Goal: Task Accomplishment & Management: Use online tool/utility

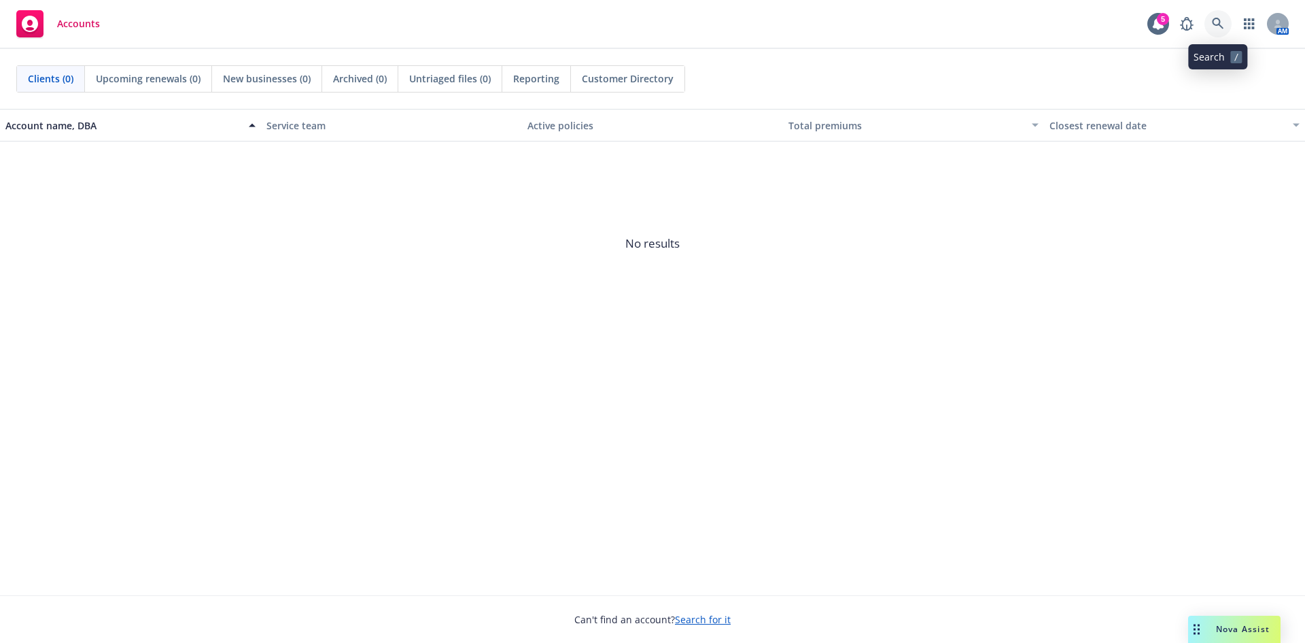
drag, startPoint x: 0, startPoint y: 0, endPoint x: 1220, endPoint y: 21, distance: 1220.7
click at [1220, 21] on icon at bounding box center [1218, 24] width 12 height 12
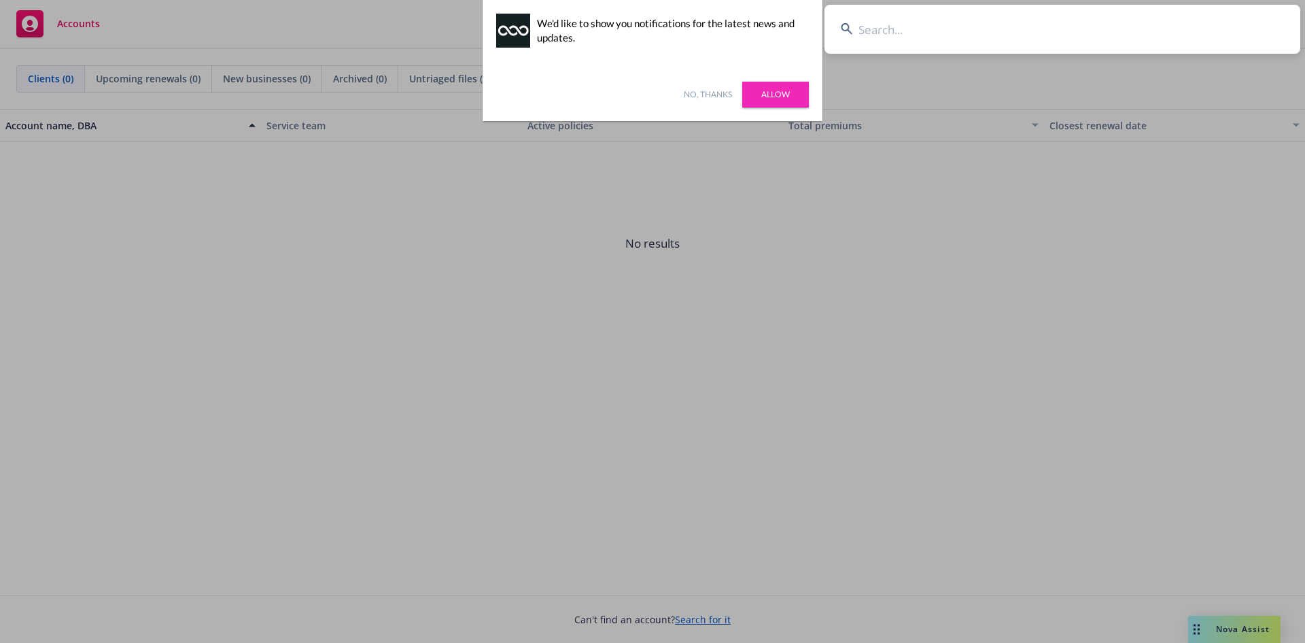
click at [883, 35] on input at bounding box center [1063, 29] width 476 height 49
paste input "Home Xpress Mortgage"
type input "Home Xpress Mortgage"
click at [794, 96] on link "Allow" at bounding box center [775, 95] width 67 height 26
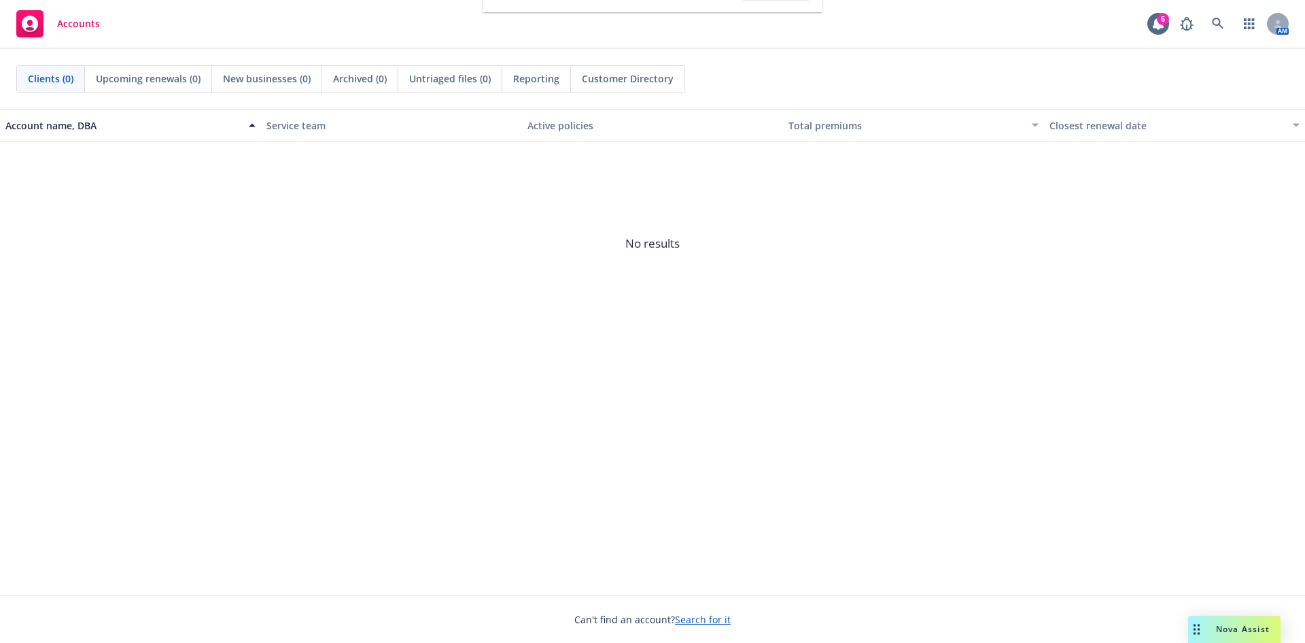
click at [976, 39] on div "Accounts 5 AM" at bounding box center [652, 24] width 1305 height 49
click at [1233, 22] on div "AM" at bounding box center [1232, 23] width 116 height 27
click at [1212, 22] on link at bounding box center [1218, 23] width 27 height 27
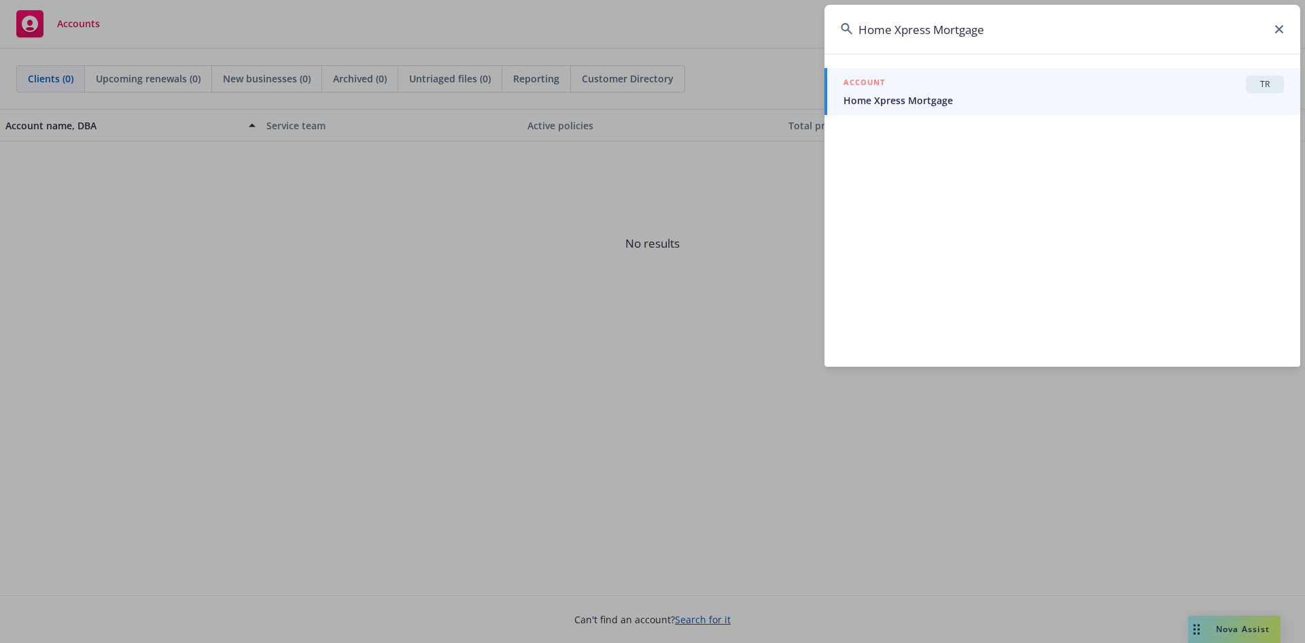
type input "Home Xpress Mortgage"
click at [1260, 80] on span "TR" at bounding box center [1265, 84] width 27 height 12
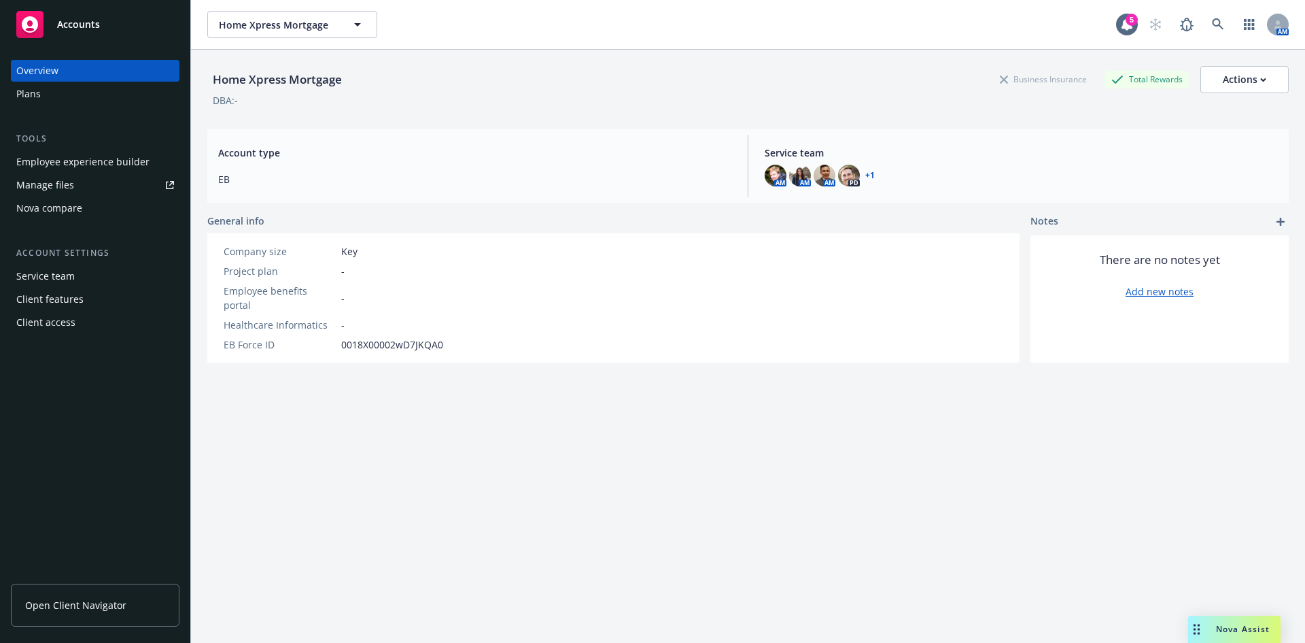
click at [78, 201] on div "Nova compare" at bounding box center [49, 208] width 66 height 22
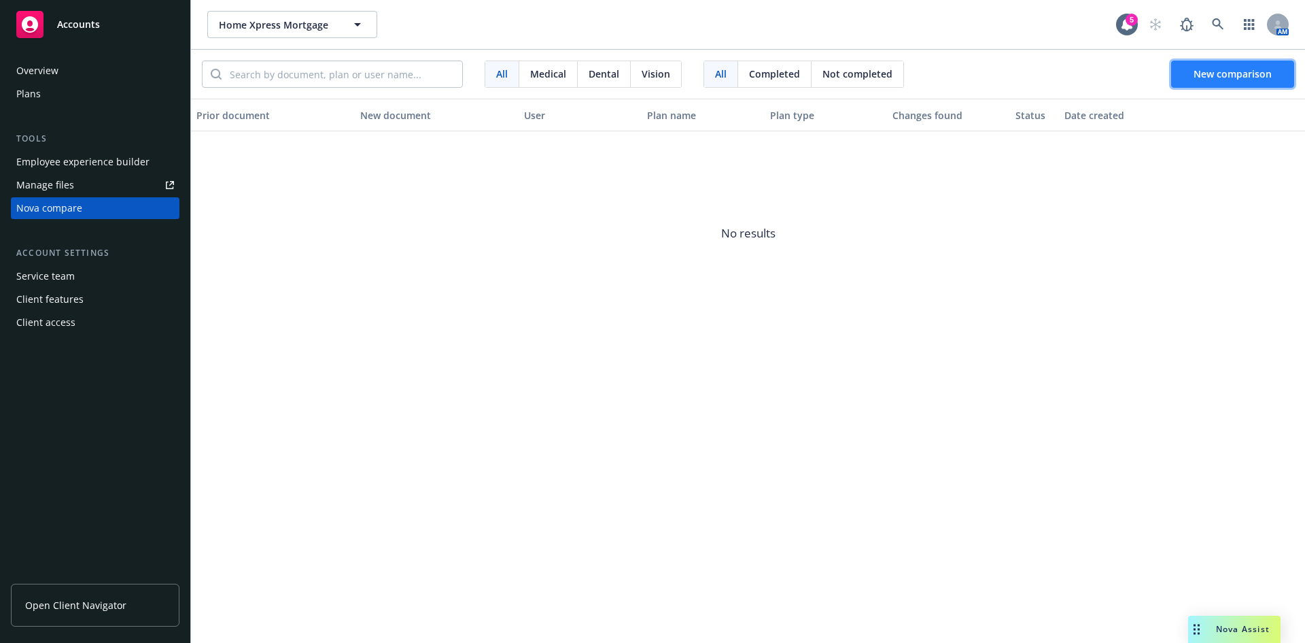
click at [1195, 75] on button "New comparison" at bounding box center [1233, 74] width 123 height 27
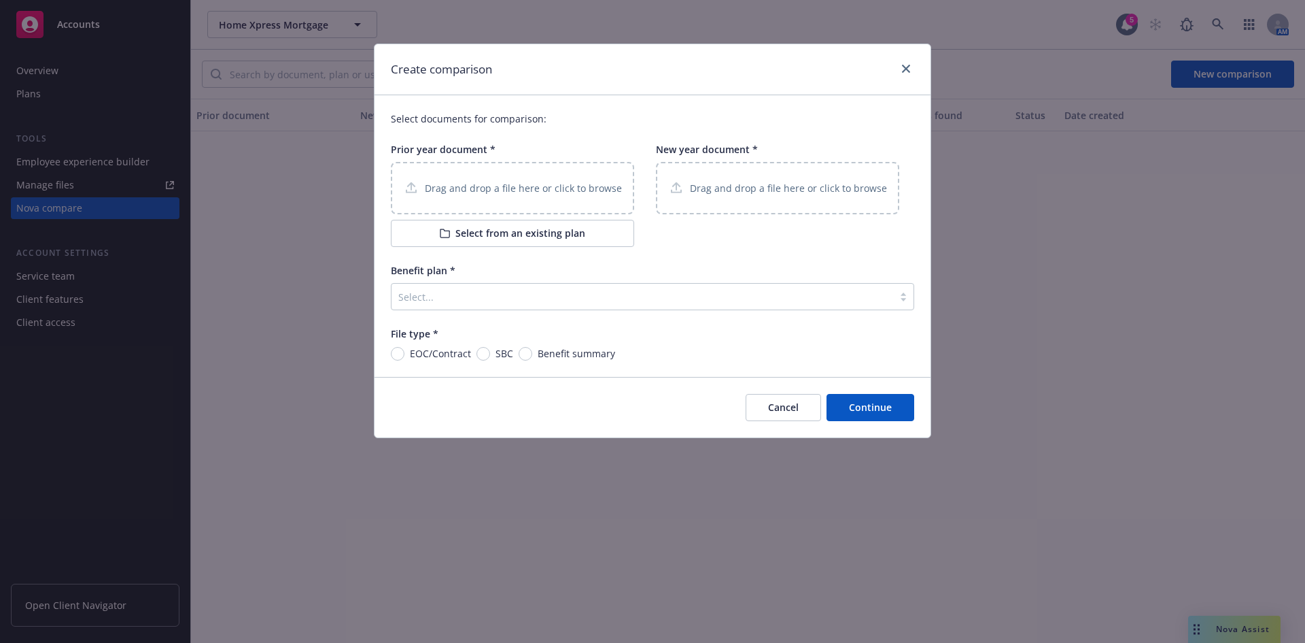
click at [449, 187] on p "Drag and drop a file here or click to browse" at bounding box center [523, 188] width 197 height 14
click at [762, 199] on div "Drag and drop a file here or click to browse" at bounding box center [777, 188] width 243 height 52
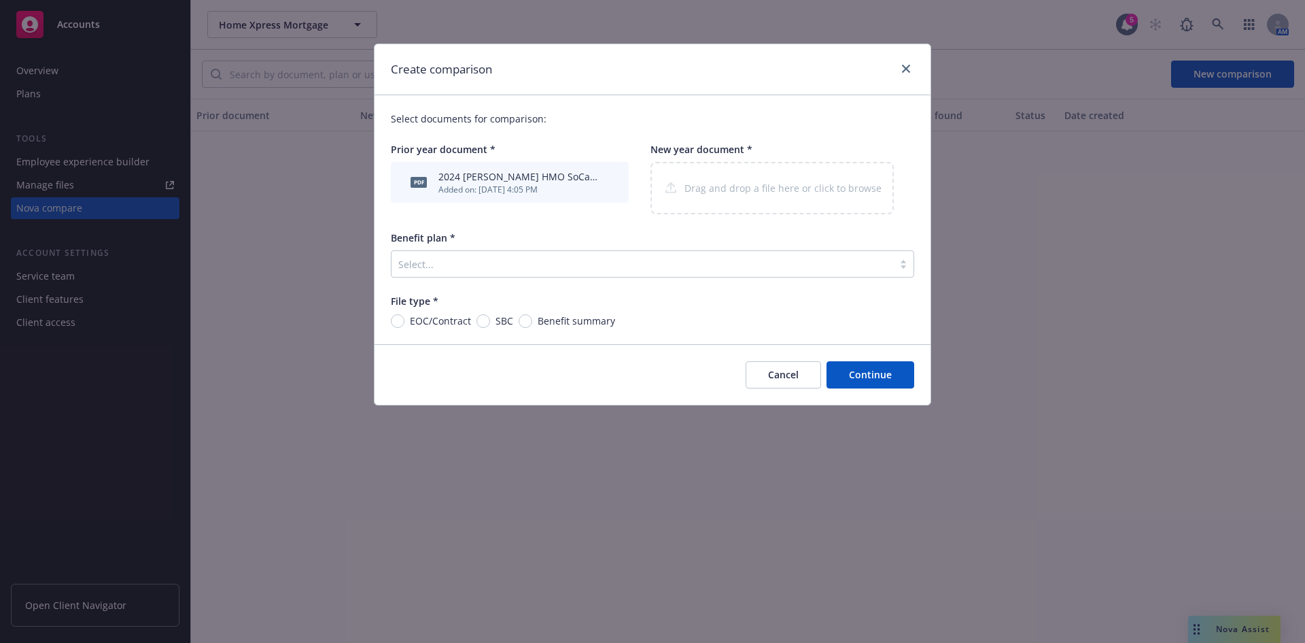
click at [418, 260] on div at bounding box center [642, 264] width 488 height 16
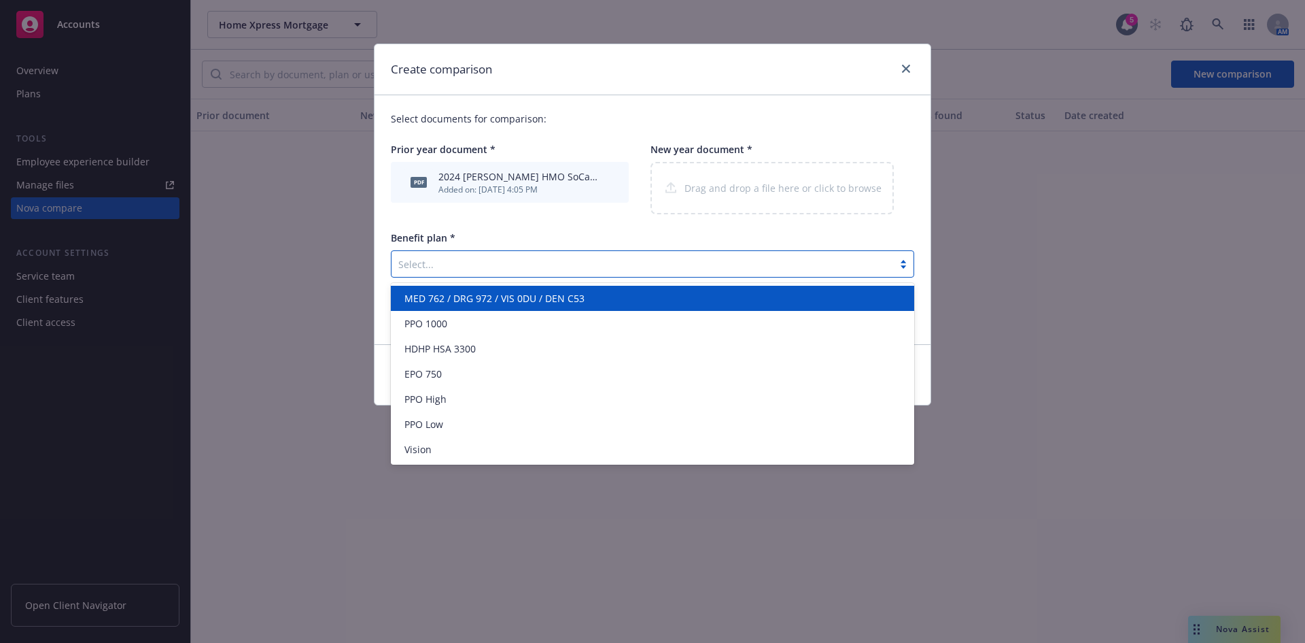
click at [467, 226] on div "Select documents for comparison: Prior year document * pdf 2024 [PERSON_NAME] H…" at bounding box center [653, 219] width 556 height 249
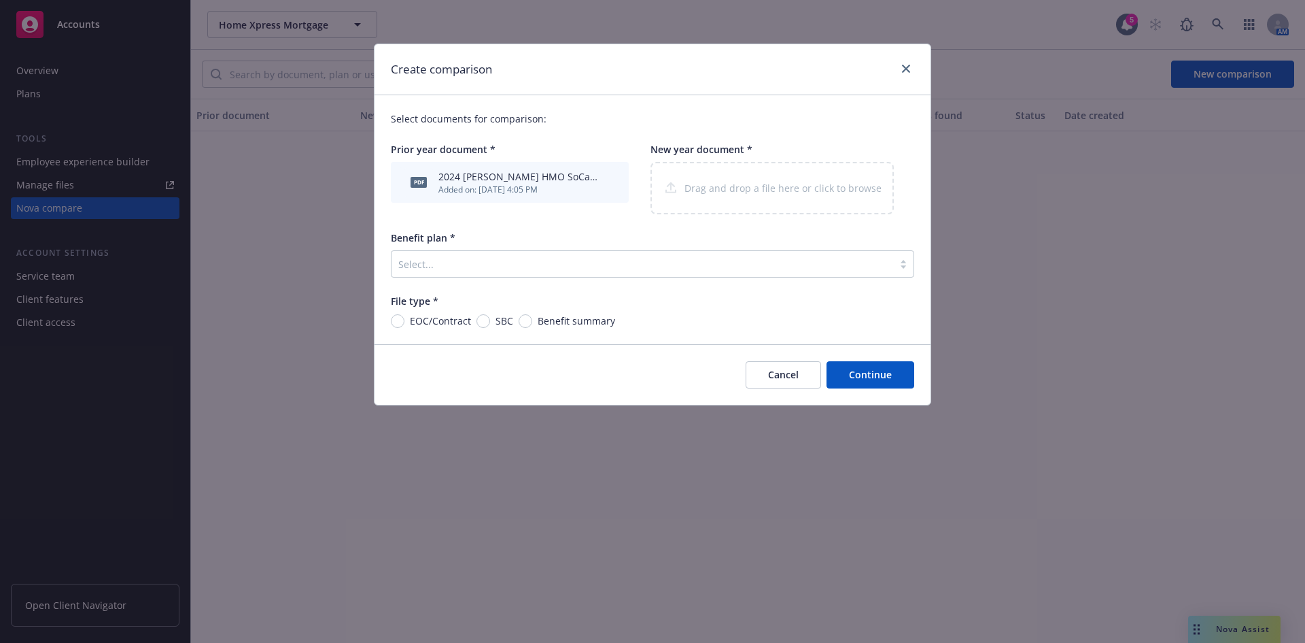
click at [723, 178] on div "Drag and drop a file here or click to browse" at bounding box center [772, 188] width 243 height 52
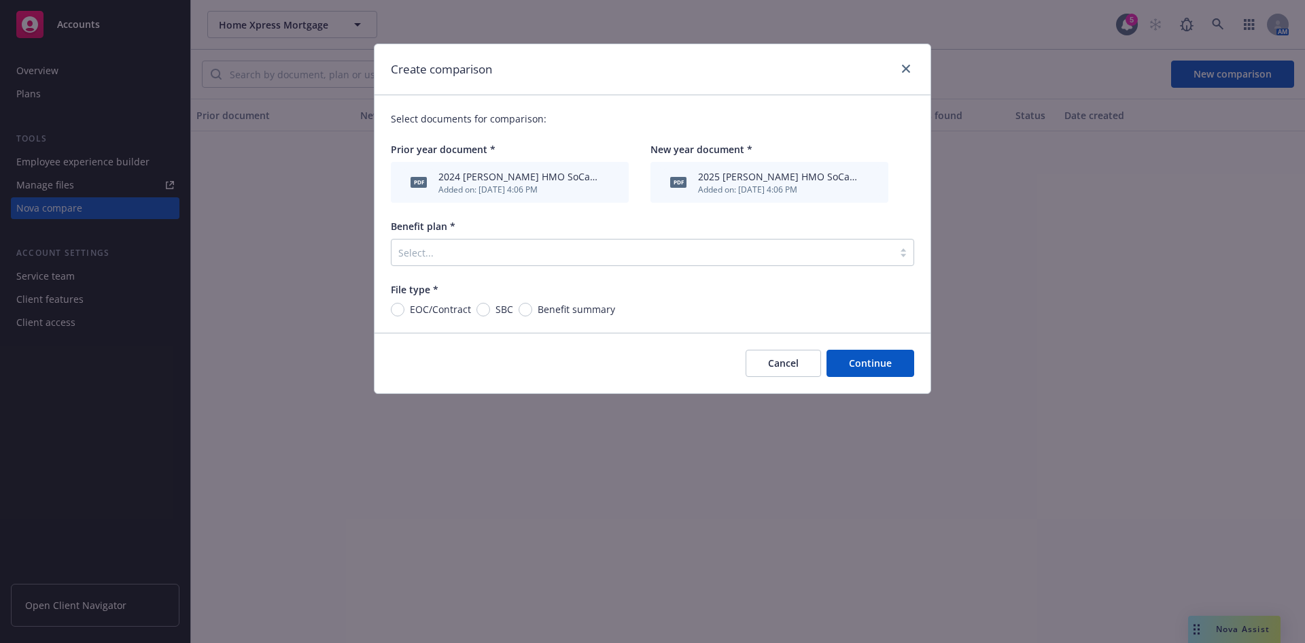
click at [791, 365] on button "Cancel" at bounding box center [783, 362] width 75 height 27
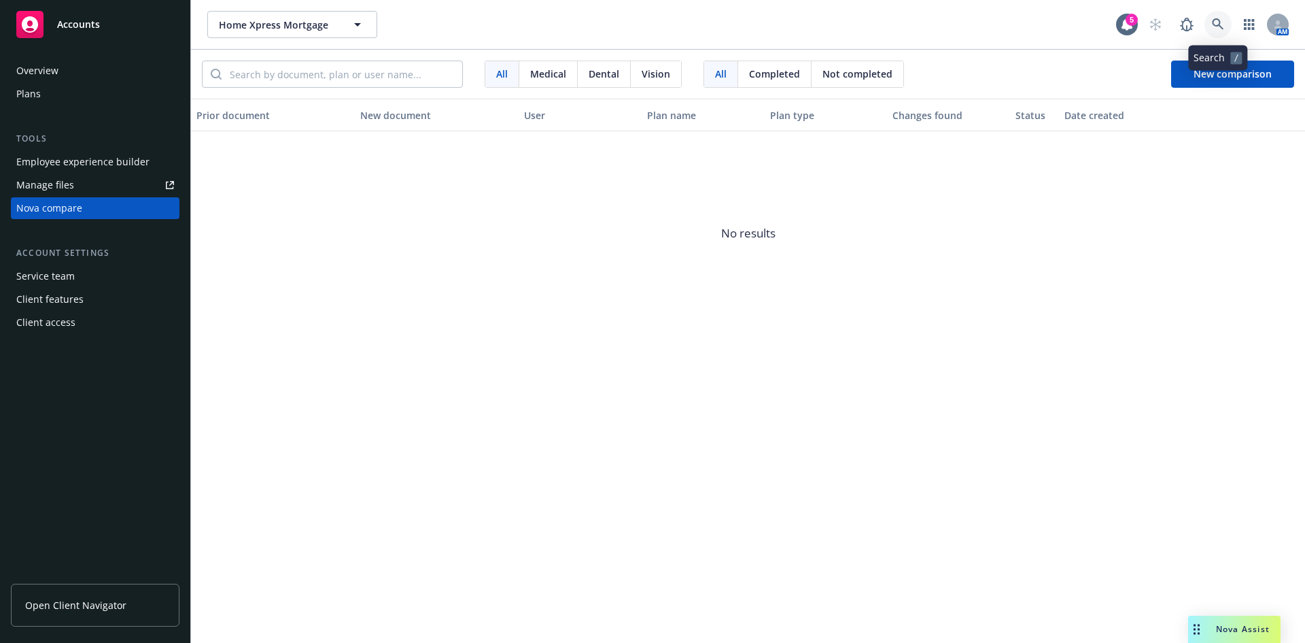
click at [1215, 29] on icon at bounding box center [1218, 24] width 12 height 12
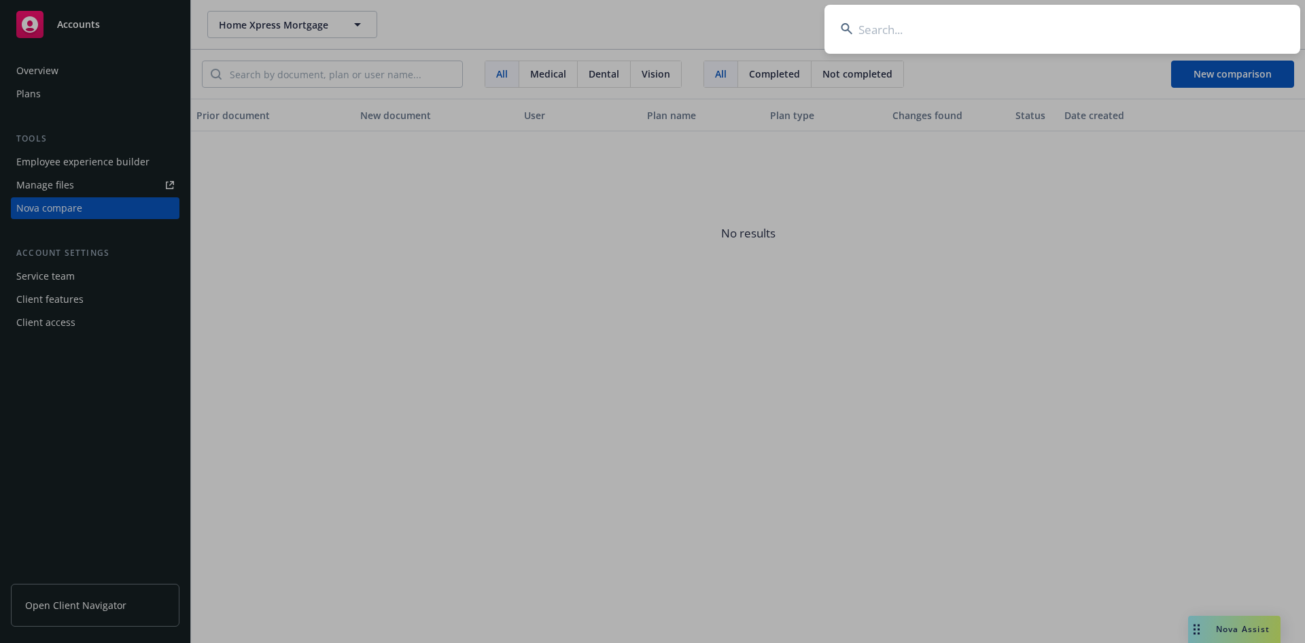
paste input "AgileBits USA, Inc."
drag, startPoint x: 929, startPoint y: 31, endPoint x: 1004, endPoint y: 36, distance: 74.3
click at [1004, 36] on input "AgileBits USA, Inc." at bounding box center [1063, 29] width 476 height 49
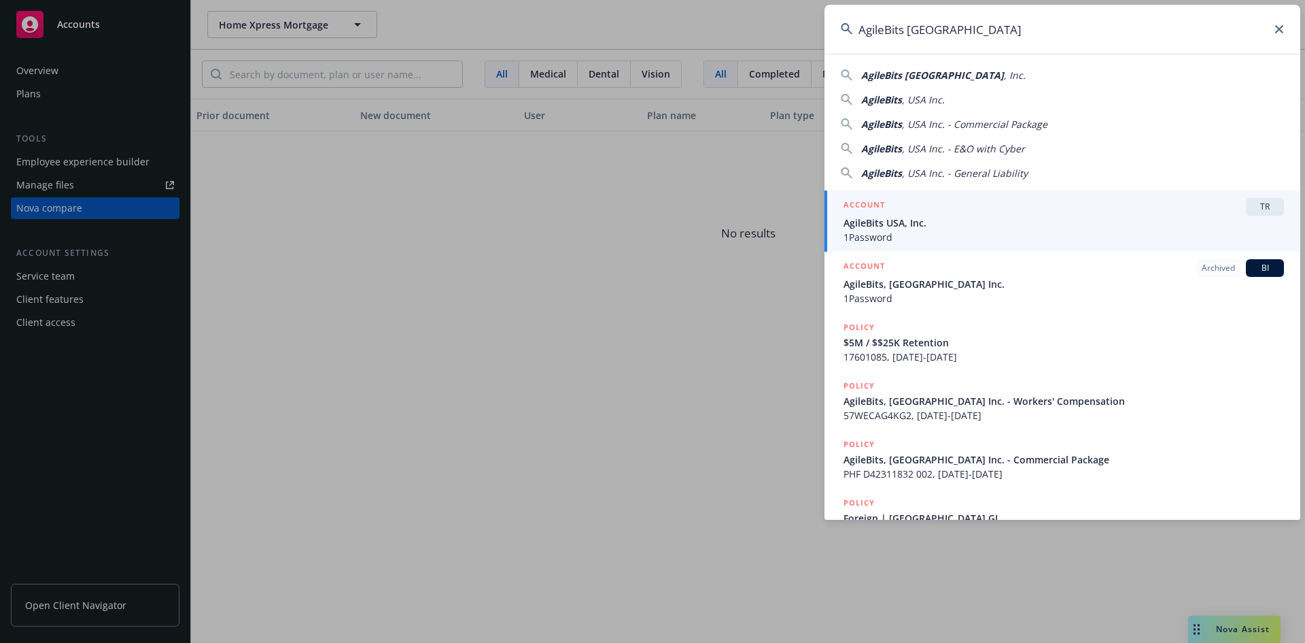
type input "AgileBits [GEOGRAPHIC_DATA]"
click at [1252, 210] on span "TR" at bounding box center [1265, 207] width 27 height 12
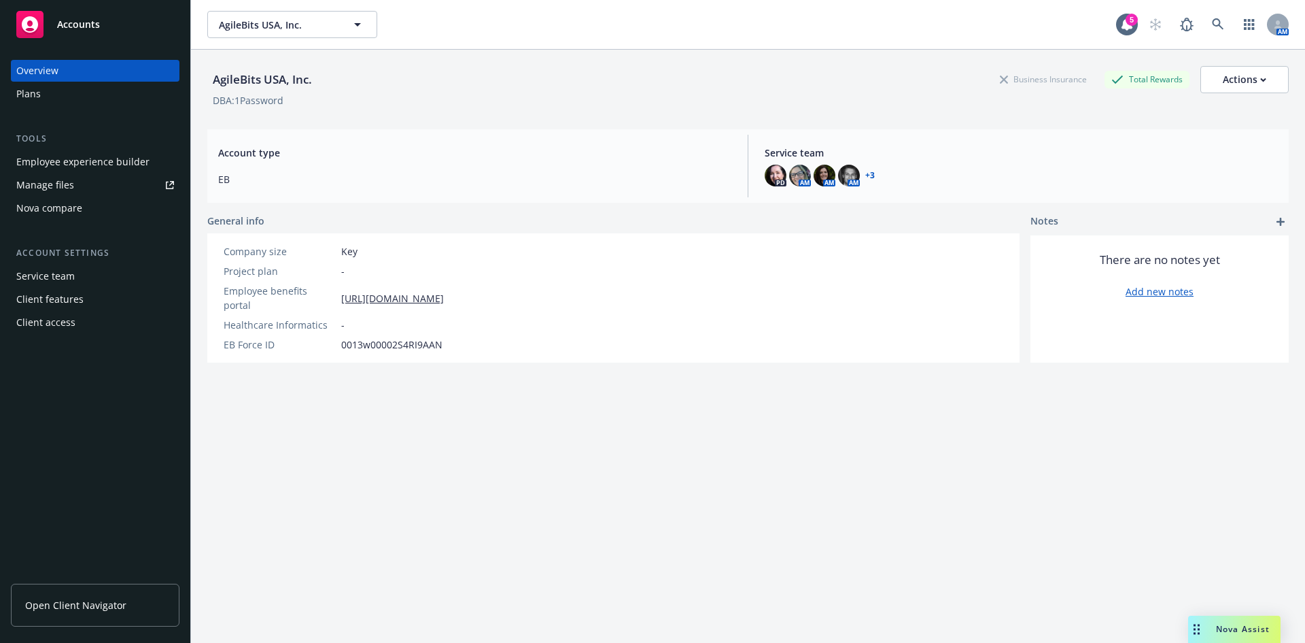
click at [50, 216] on div "Nova compare" at bounding box center [49, 208] width 66 height 22
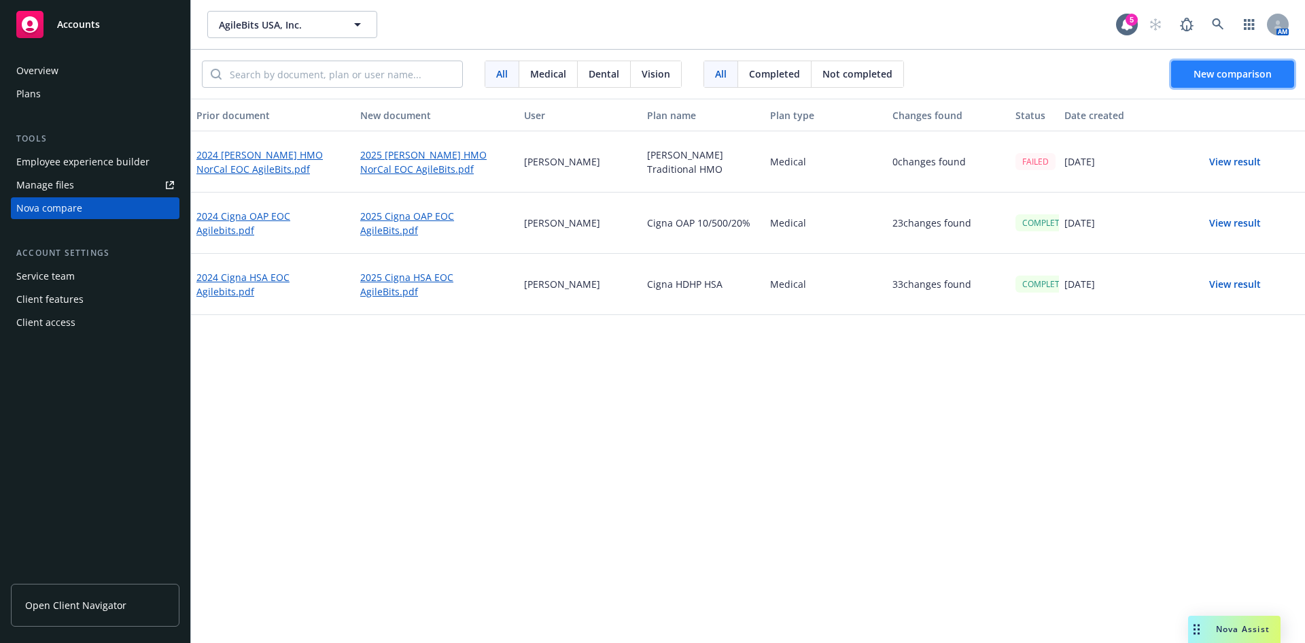
click at [1183, 72] on button "New comparison" at bounding box center [1233, 74] width 123 height 27
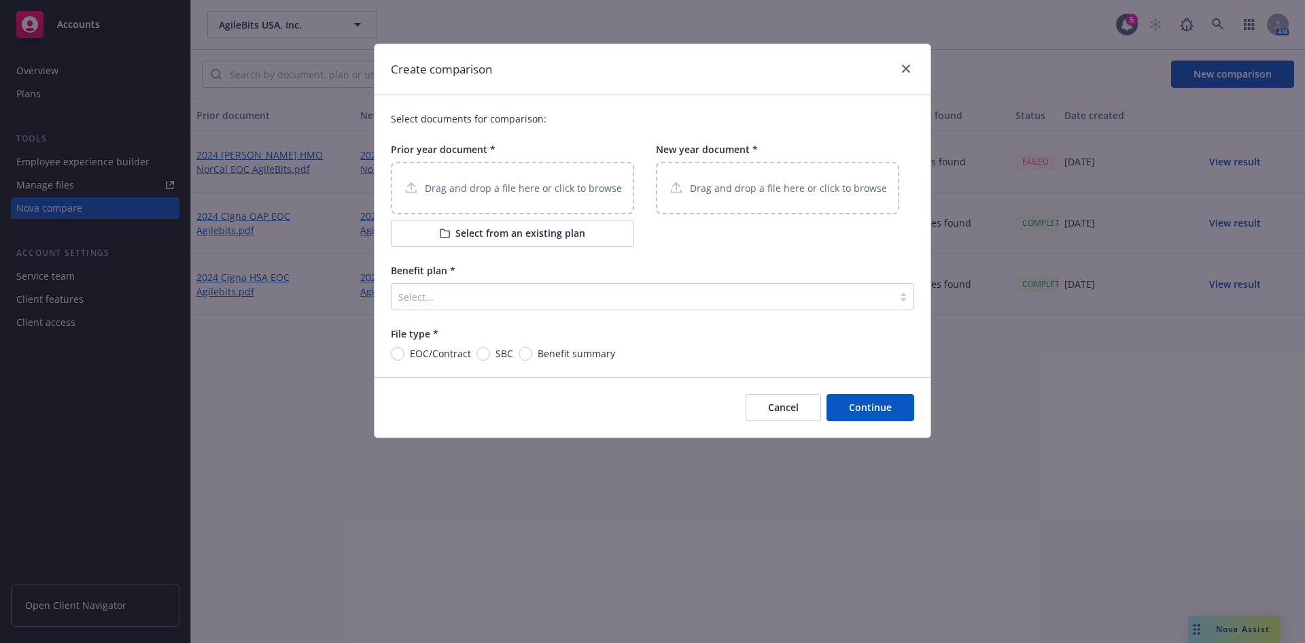
click at [477, 192] on p "Drag and drop a file here or click to browse" at bounding box center [523, 188] width 197 height 14
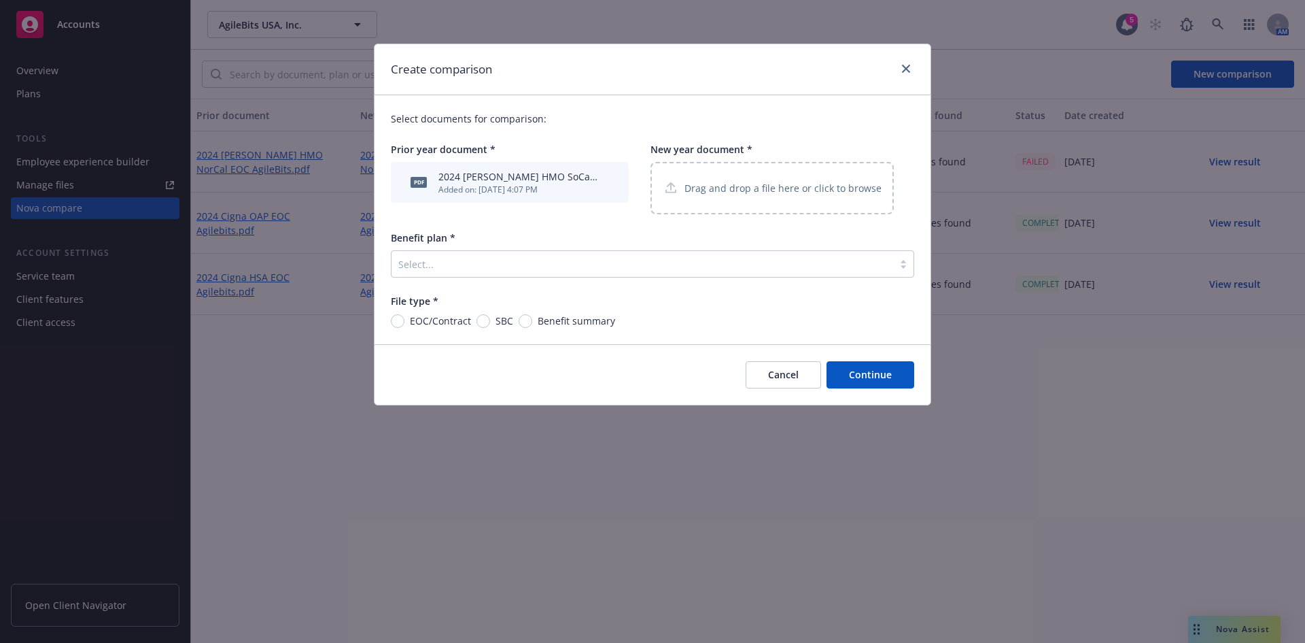
click at [692, 196] on div "Drag and drop a file here or click to browse" at bounding box center [772, 188] width 219 height 17
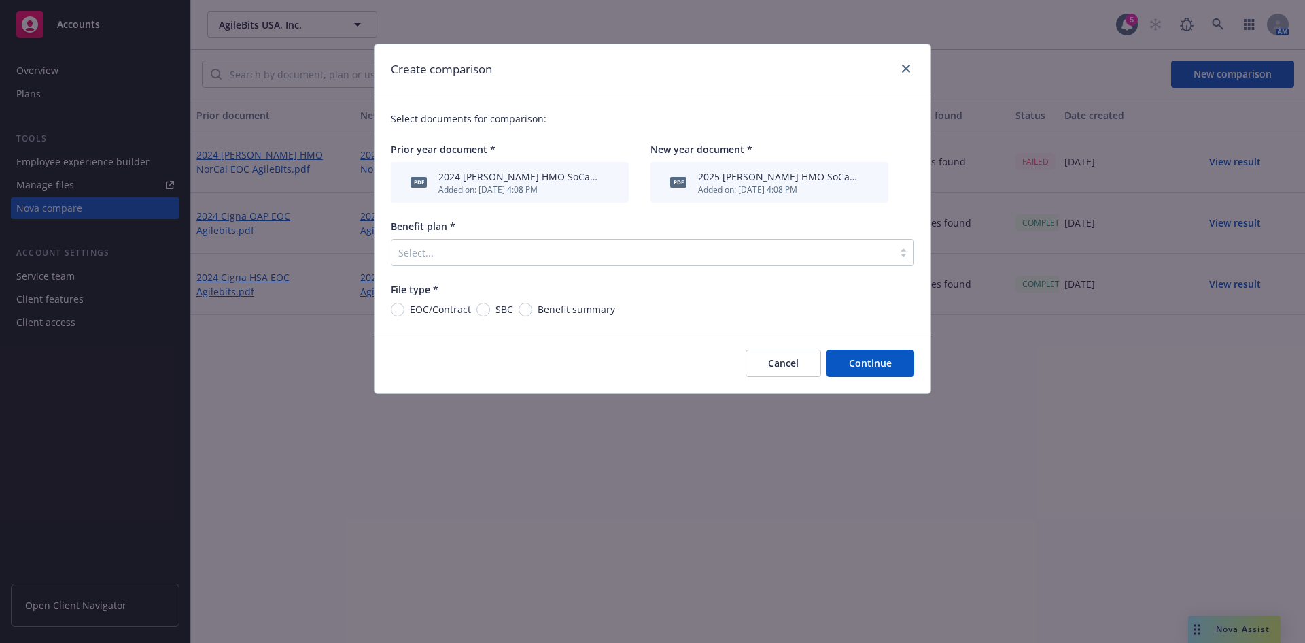
click at [542, 243] on div "Select..." at bounding box center [643, 252] width 502 height 22
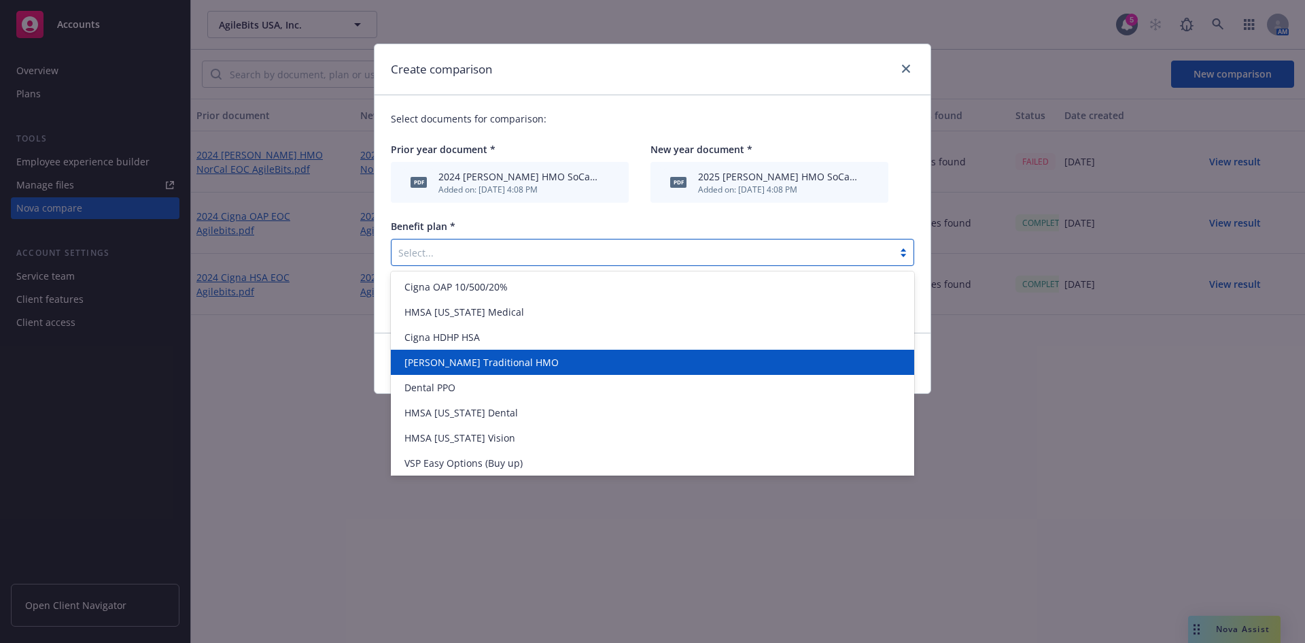
click at [490, 367] on span "[PERSON_NAME] Traditional HMO" at bounding box center [482, 362] width 154 height 14
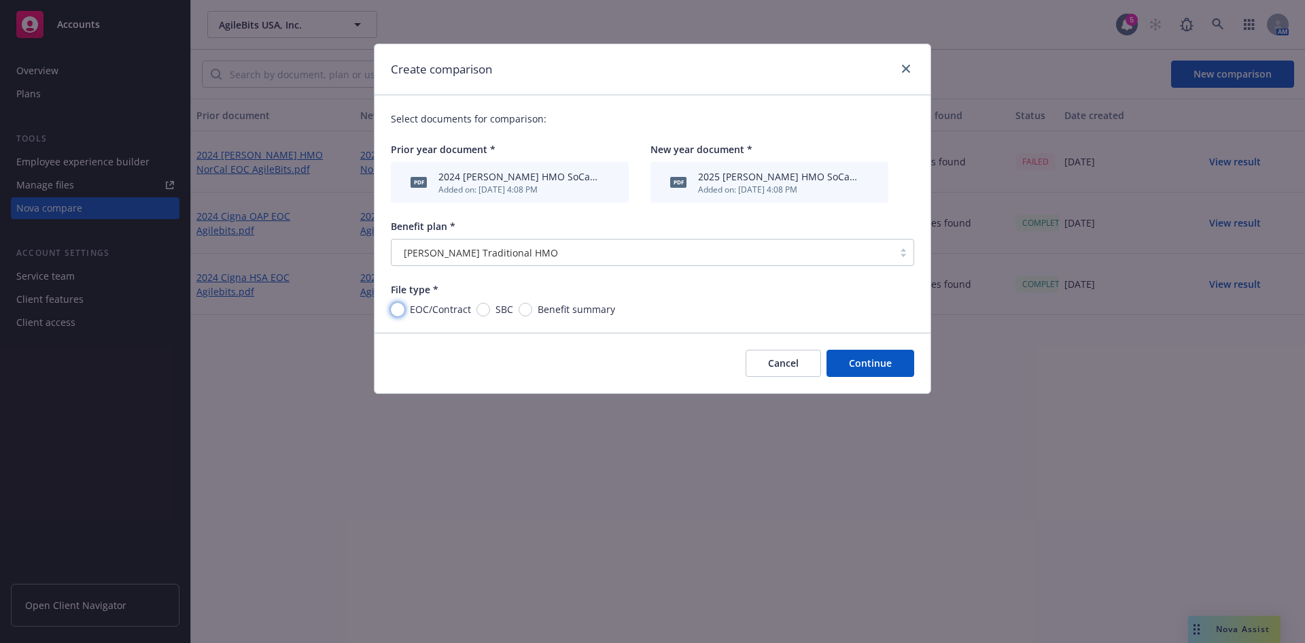
click at [403, 313] on input "EOC/Contract" at bounding box center [398, 310] width 14 height 14
radio input "true"
click at [853, 364] on button "Continue" at bounding box center [871, 362] width 88 height 27
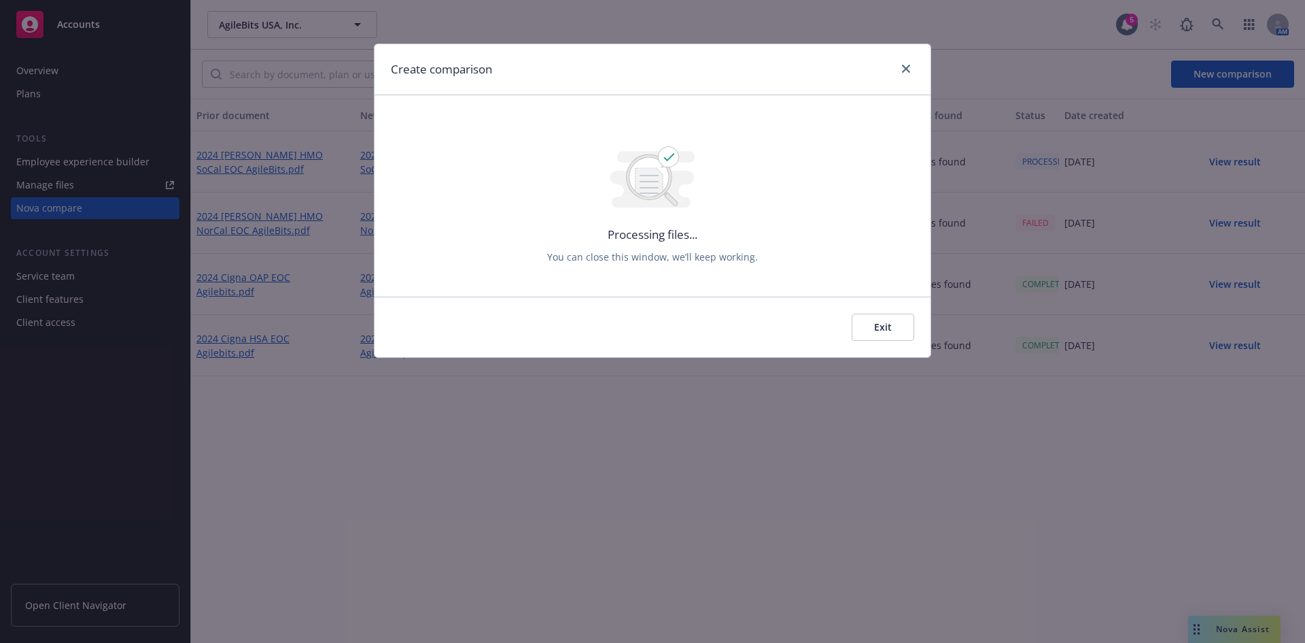
click at [887, 321] on button "Exit" at bounding box center [883, 326] width 63 height 27
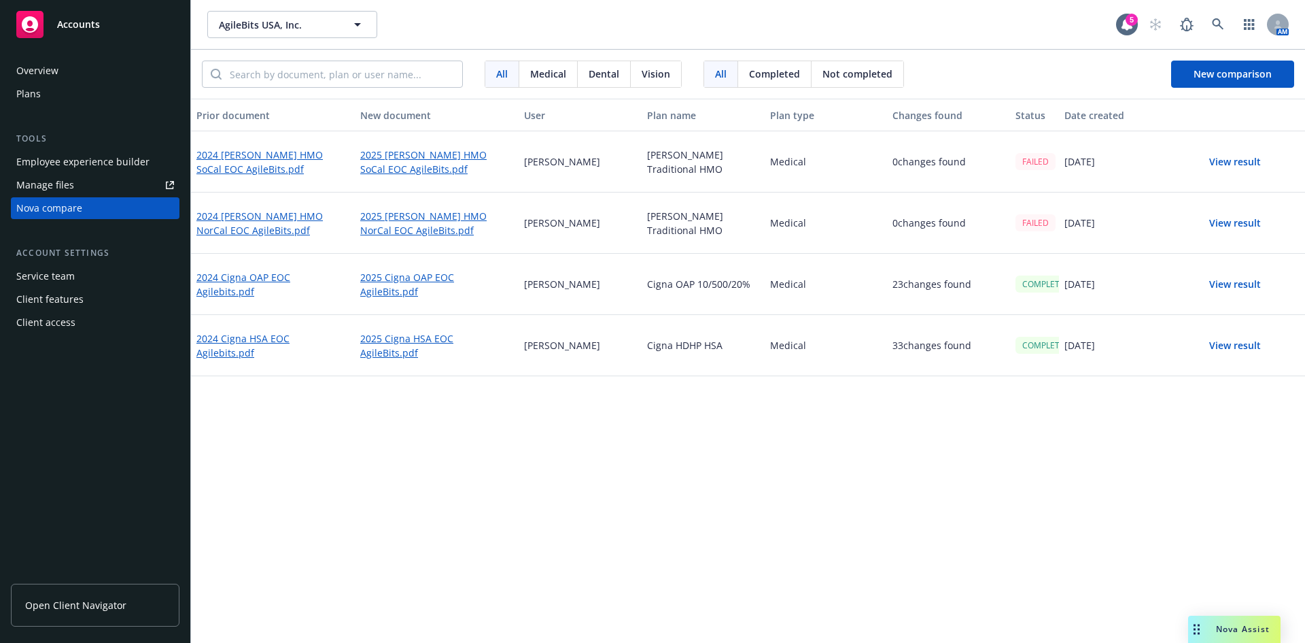
click at [1223, 160] on button "View result" at bounding box center [1235, 161] width 95 height 27
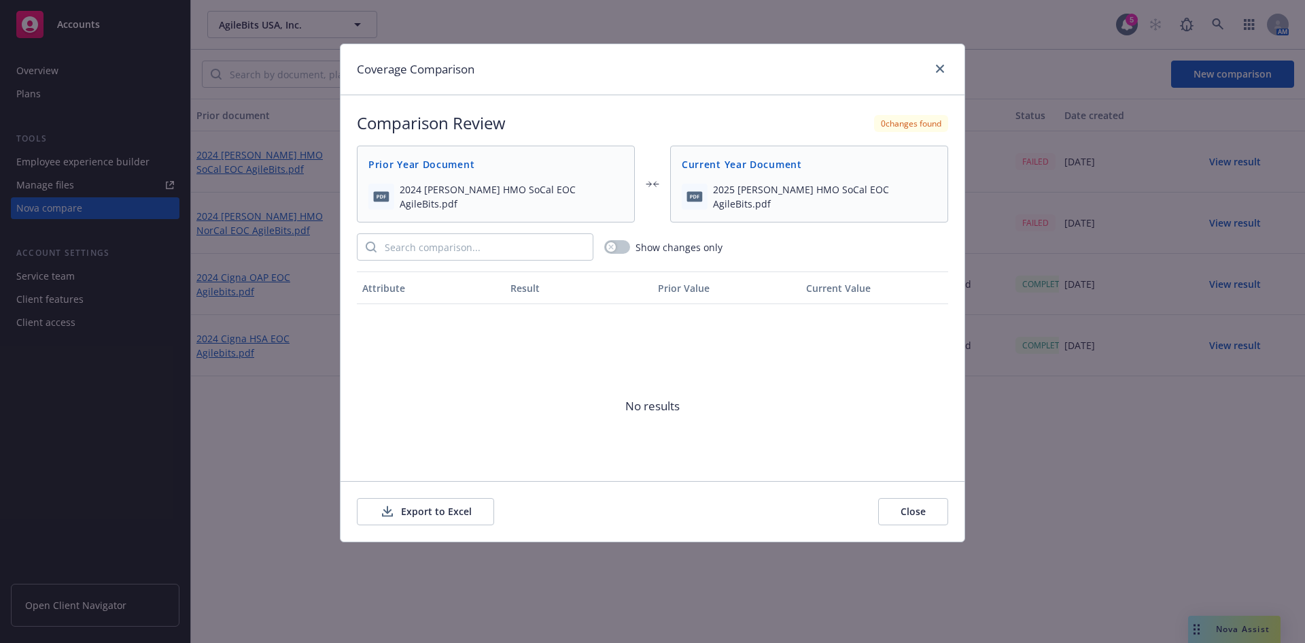
click at [413, 502] on button "Export to Excel" at bounding box center [425, 511] width 137 height 27
click at [914, 505] on button "Close" at bounding box center [913, 511] width 70 height 27
